Goal: Use online tool/utility: Utilize a website feature to perform a specific function

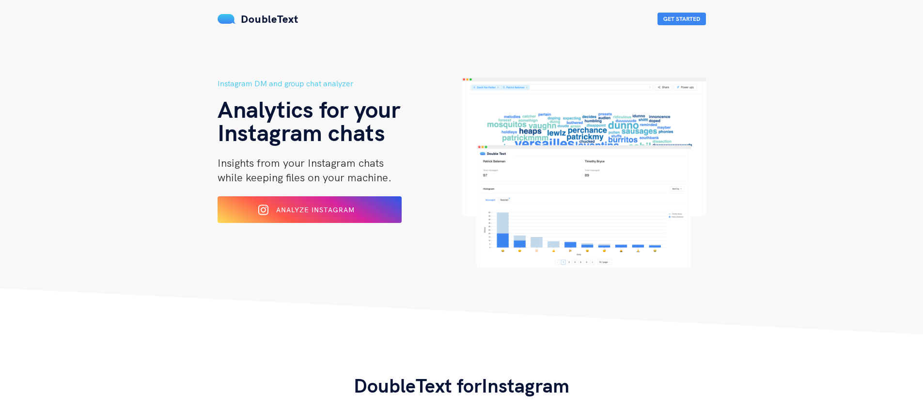
click at [686, 4] on div at bounding box center [461, 8] width 923 height 8
click at [680, 19] on button "Get Started" at bounding box center [682, 19] width 48 height 13
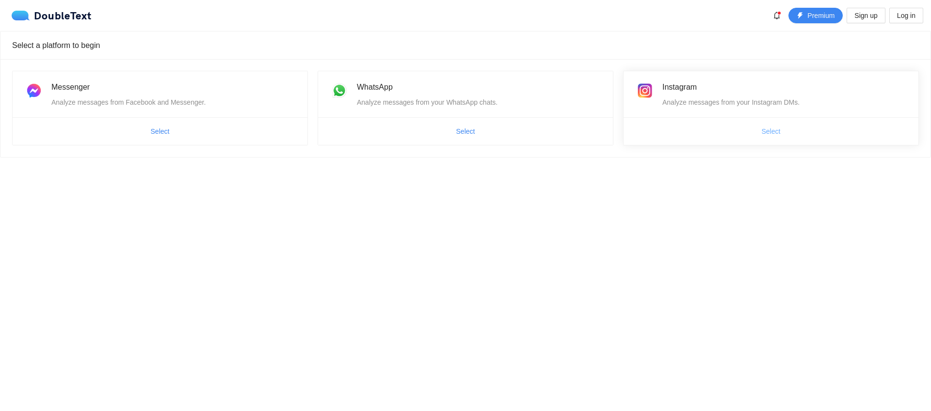
click at [765, 129] on span "Select" at bounding box center [771, 131] width 19 height 11
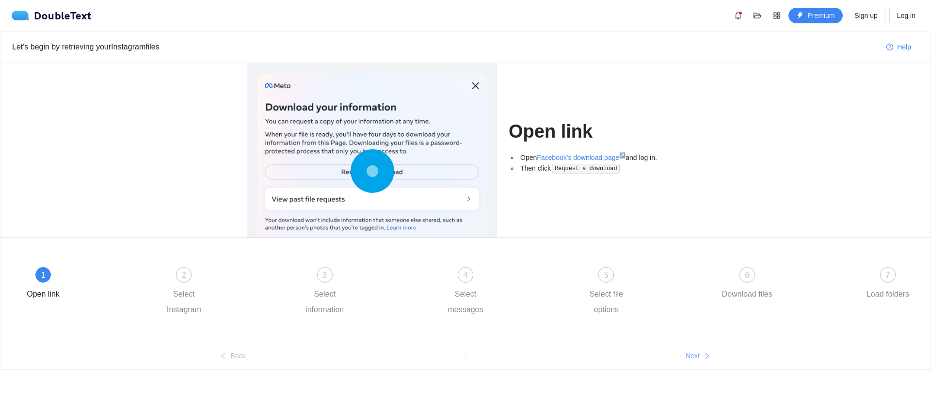
click at [704, 353] on icon "right" at bounding box center [706, 355] width 7 height 7
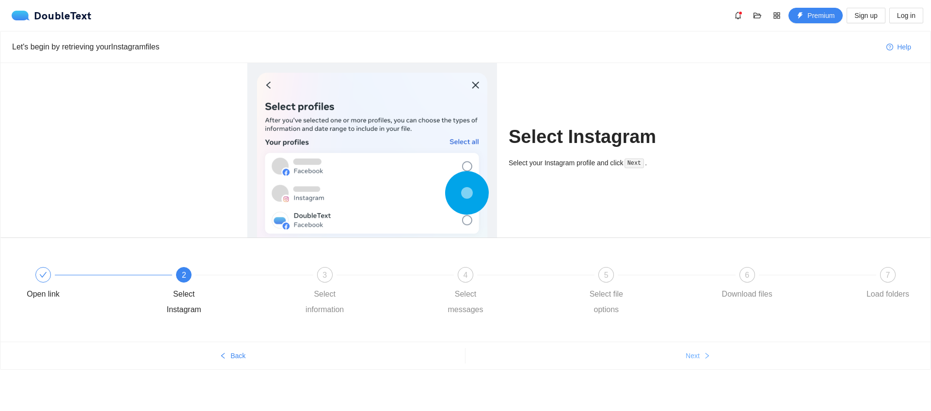
click at [697, 349] on button "Next" at bounding box center [697, 356] width 465 height 16
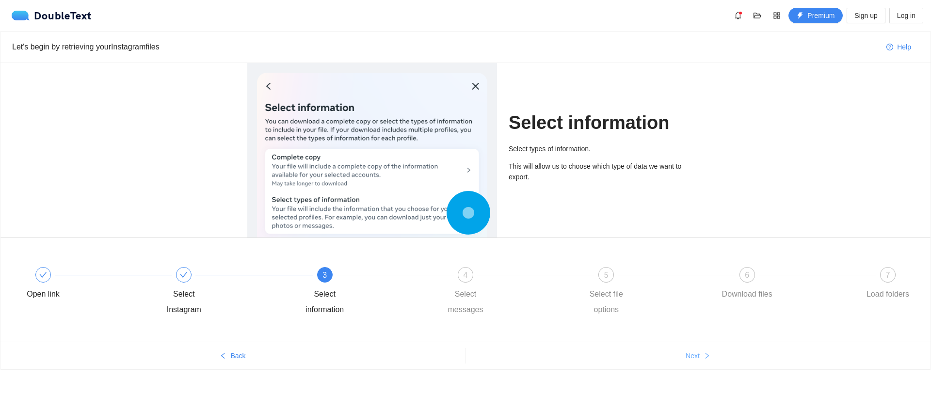
click at [698, 352] on span "Next" at bounding box center [692, 355] width 14 height 11
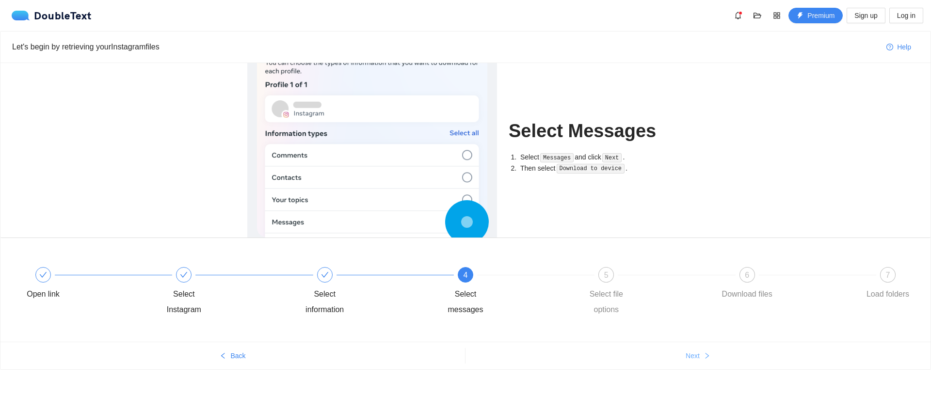
click at [699, 354] on span "Next" at bounding box center [692, 355] width 14 height 11
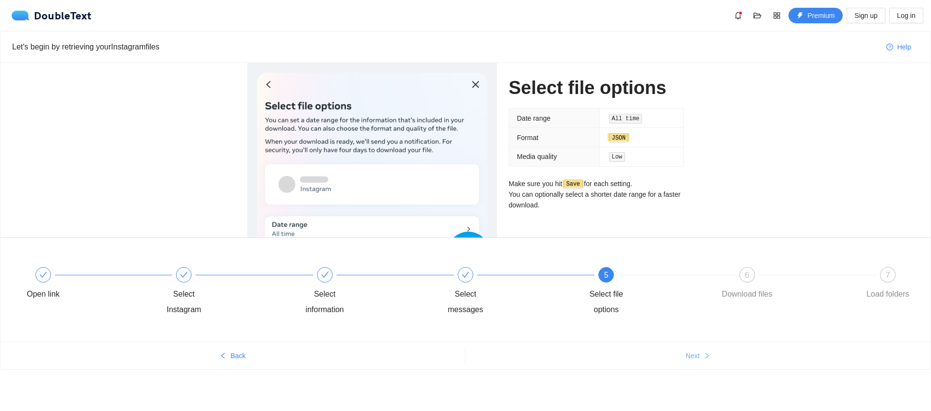
click at [699, 354] on span "Next" at bounding box center [692, 355] width 14 height 11
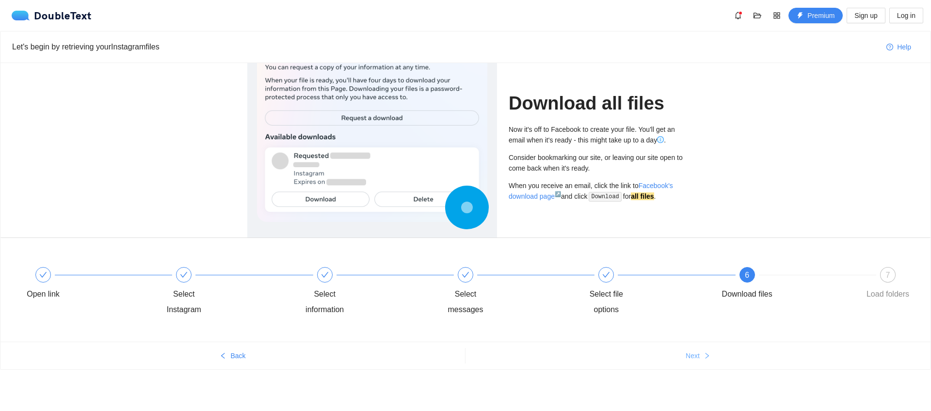
click at [699, 354] on span "Next" at bounding box center [692, 355] width 14 height 11
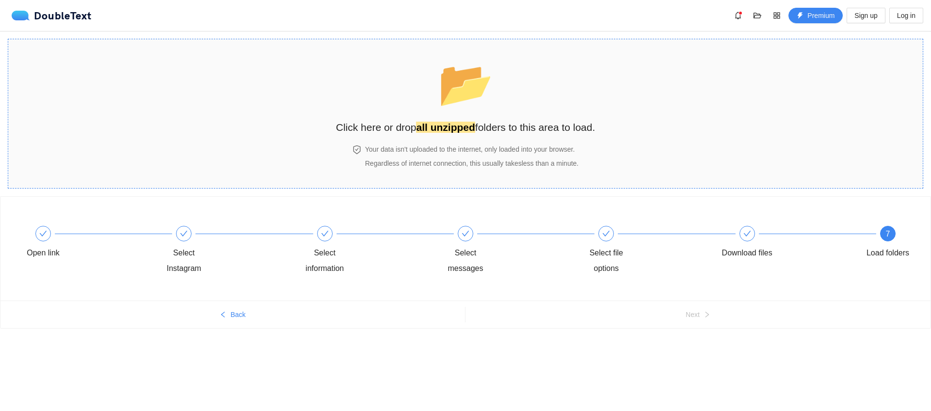
click at [440, 103] on div "📂 Click here or drop all unzipped folders to this area to load." at bounding box center [465, 92] width 259 height 86
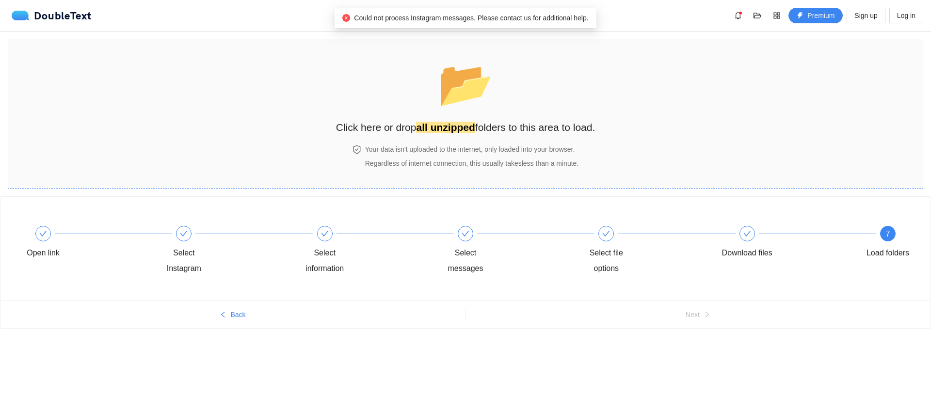
click at [461, 96] on span "📂" at bounding box center [466, 83] width 56 height 49
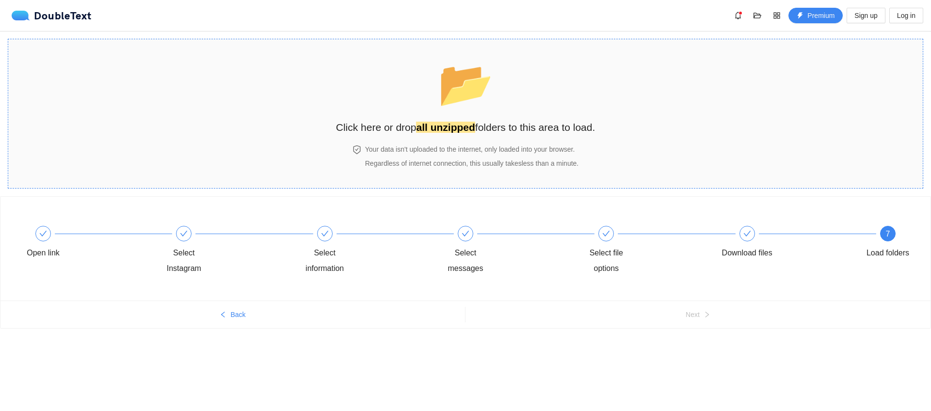
click at [467, 82] on span "📂" at bounding box center [466, 83] width 56 height 49
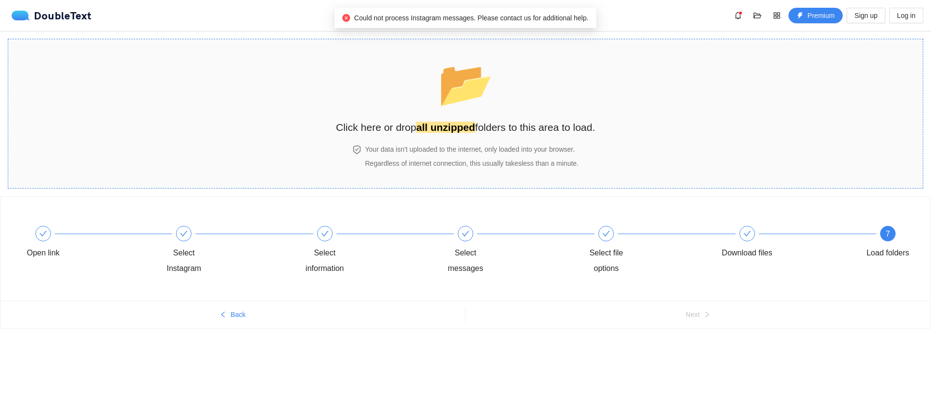
click at [453, 134] on h2 "Click here or drop all unzipped folders to this area to load." at bounding box center [465, 127] width 259 height 16
